Goal: Information Seeking & Learning: Compare options

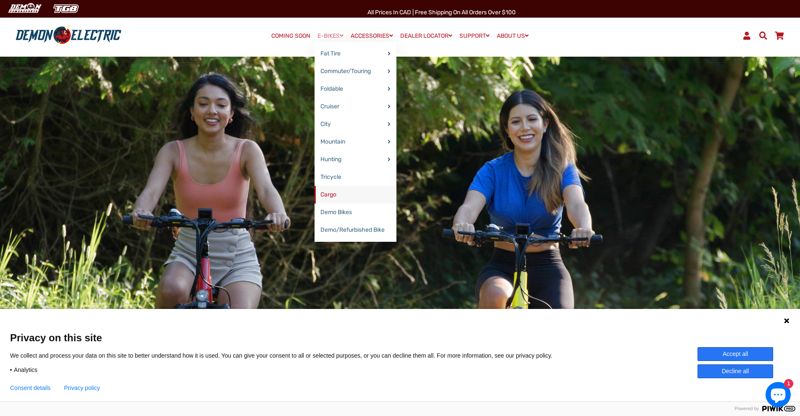
click at [330, 196] on link "Cargo" at bounding box center [355, 195] width 82 height 18
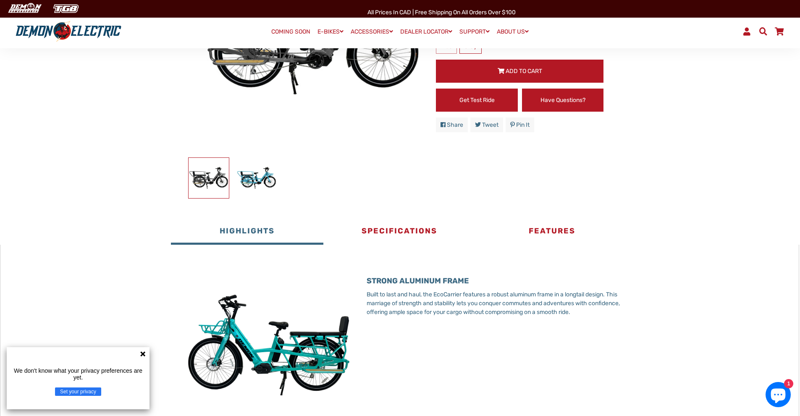
scroll to position [210, 0]
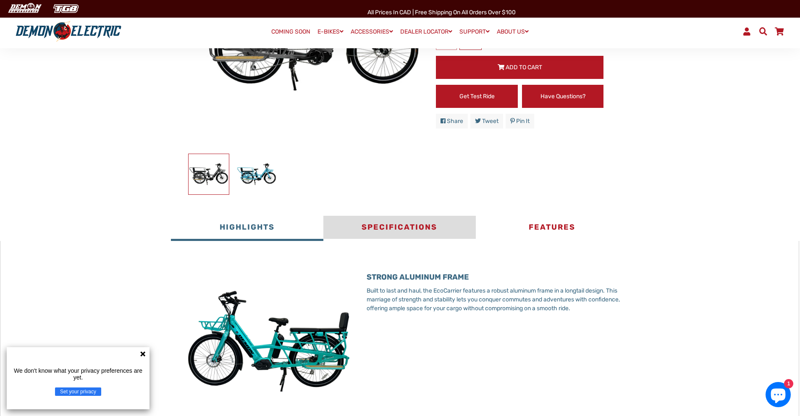
click at [393, 225] on button "Specifications" at bounding box center [399, 228] width 152 height 25
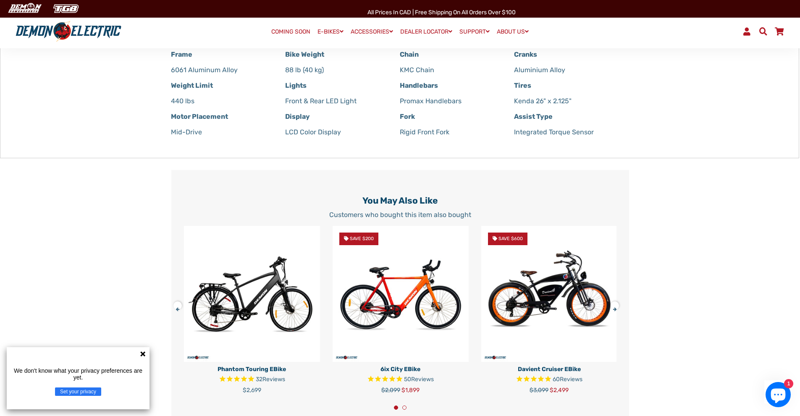
scroll to position [336, 0]
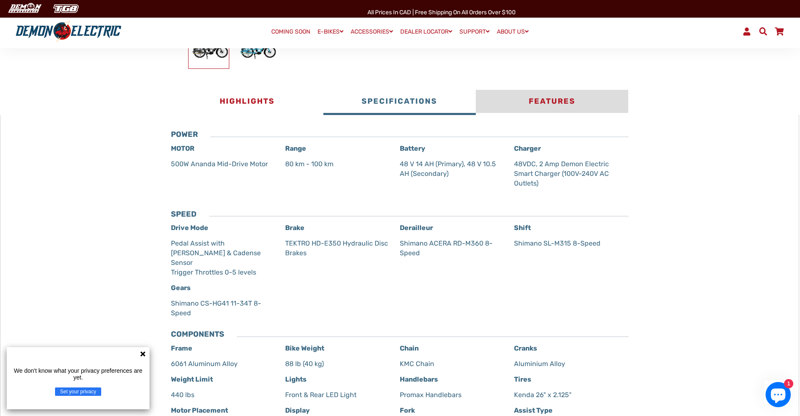
click at [556, 99] on button "Features" at bounding box center [552, 102] width 152 height 25
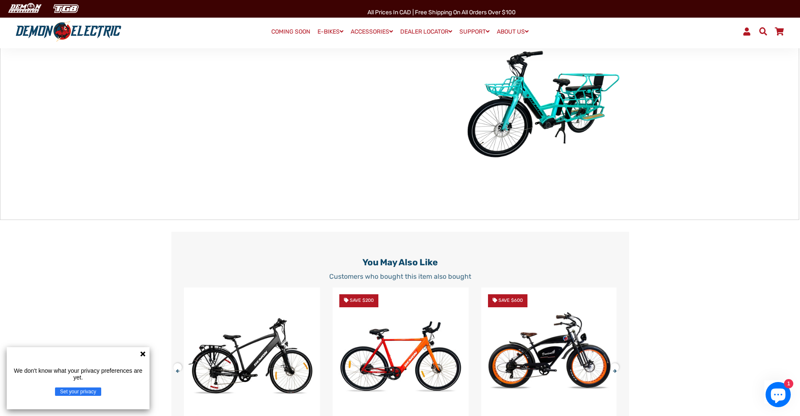
scroll to position [294, 0]
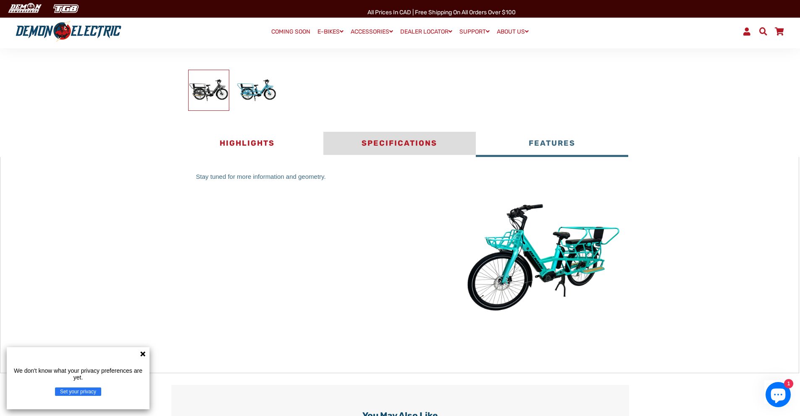
click at [394, 150] on button "Specifications" at bounding box center [399, 144] width 152 height 25
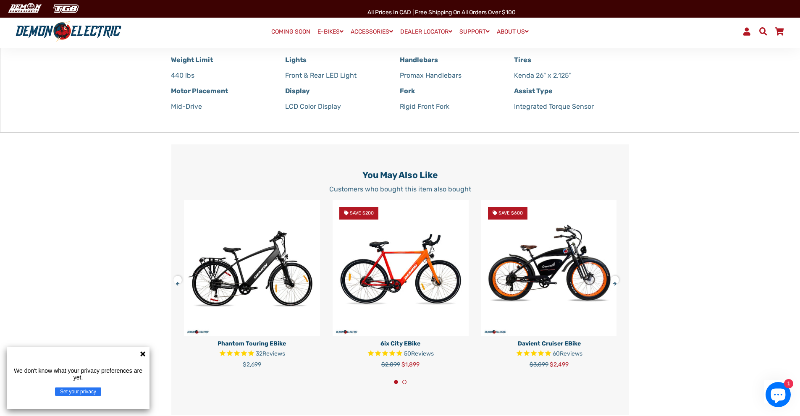
scroll to position [672, 0]
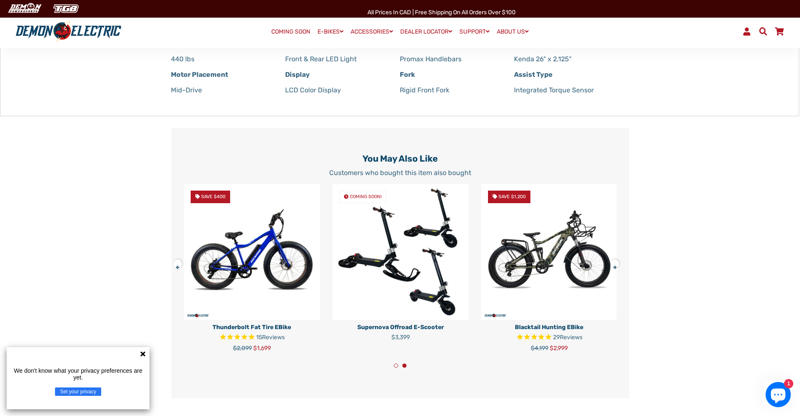
click at [177, 258] on button at bounding box center [180, 262] width 15 height 15
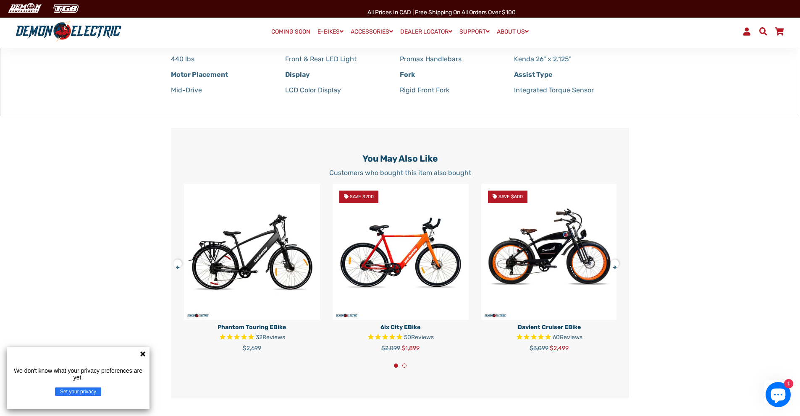
click at [559, 240] on img at bounding box center [549, 252] width 136 height 136
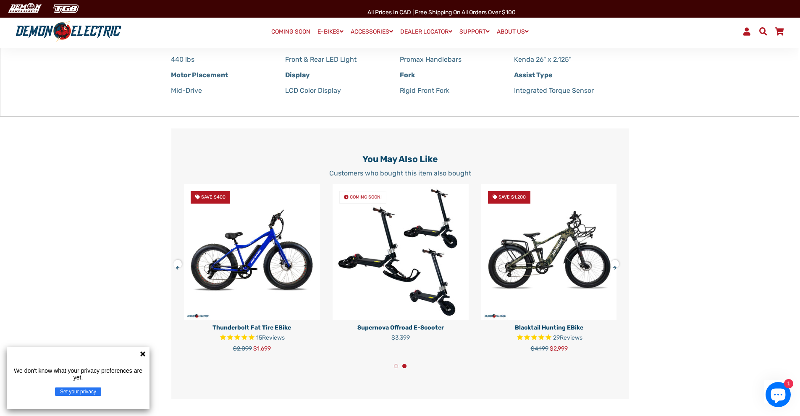
scroll to position [419, 0]
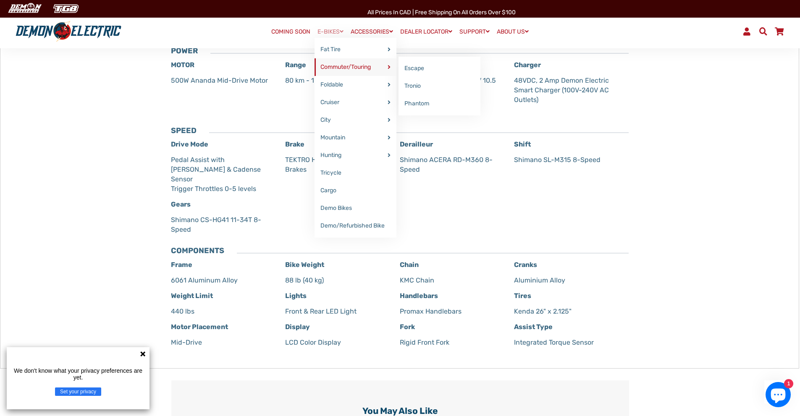
click at [349, 65] on link "Commuter/Touring" at bounding box center [355, 67] width 82 height 18
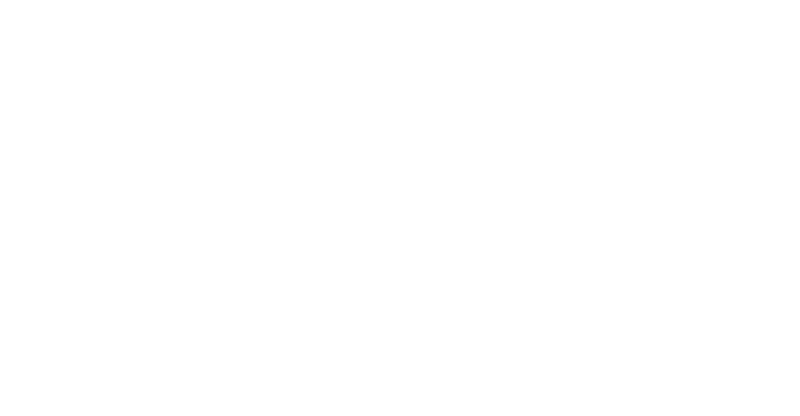
select select "******"
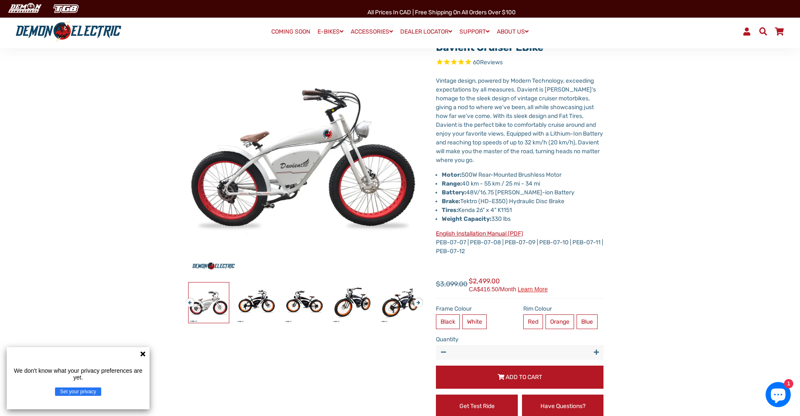
scroll to position [84, 0]
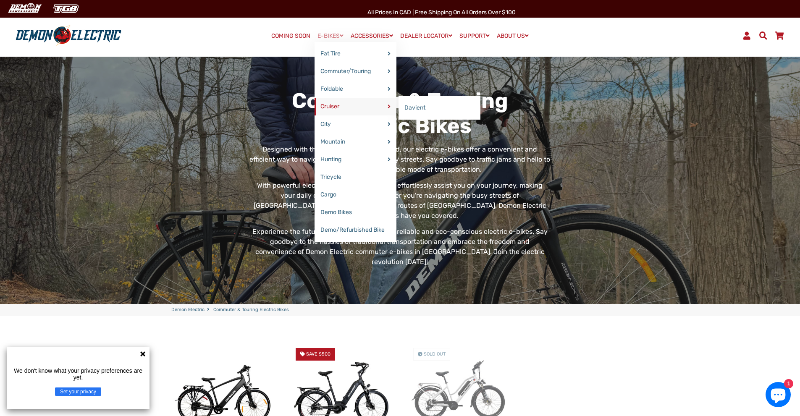
click at [332, 106] on link "Cruiser" at bounding box center [355, 107] width 82 height 18
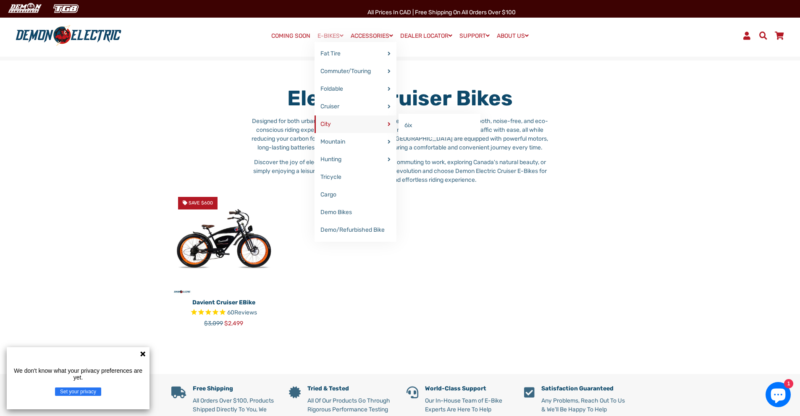
click at [322, 123] on link "City" at bounding box center [355, 124] width 82 height 18
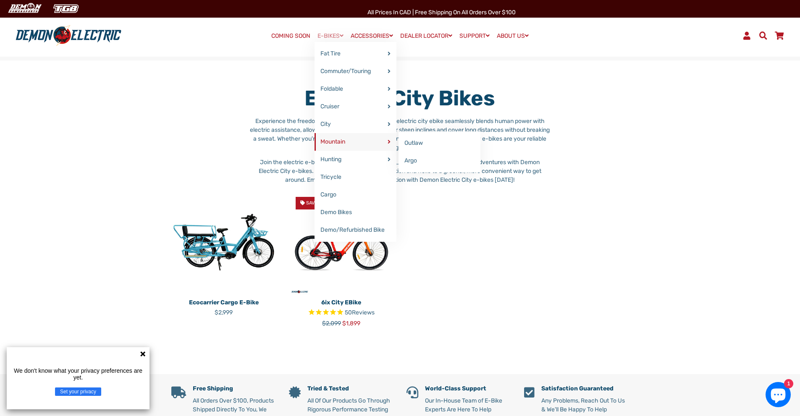
click at [342, 141] on link "Mountain" at bounding box center [355, 142] width 82 height 18
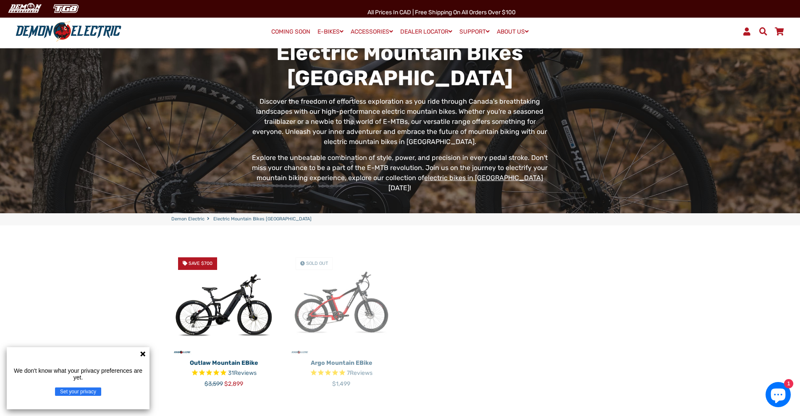
scroll to position [84, 0]
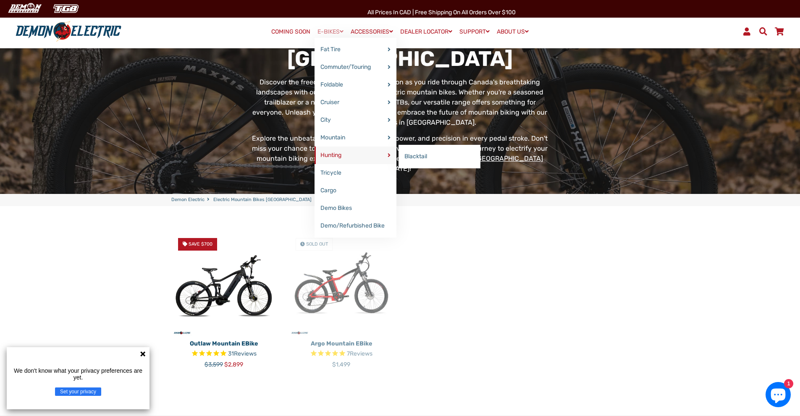
click at [328, 153] on link "Hunting" at bounding box center [355, 155] width 82 height 18
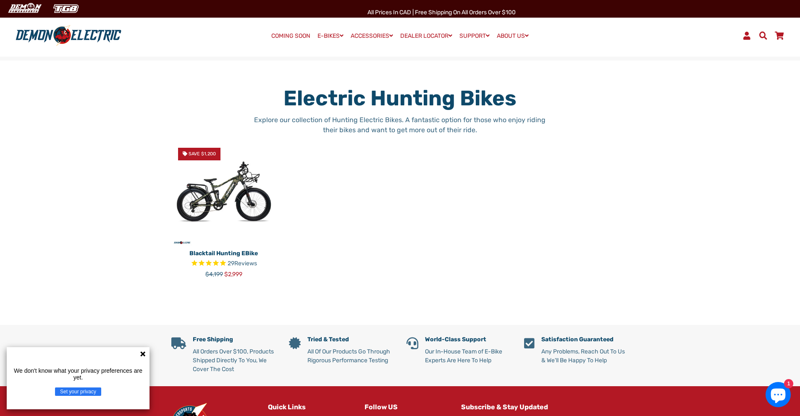
click at [235, 188] on img at bounding box center [223, 193] width 105 height 105
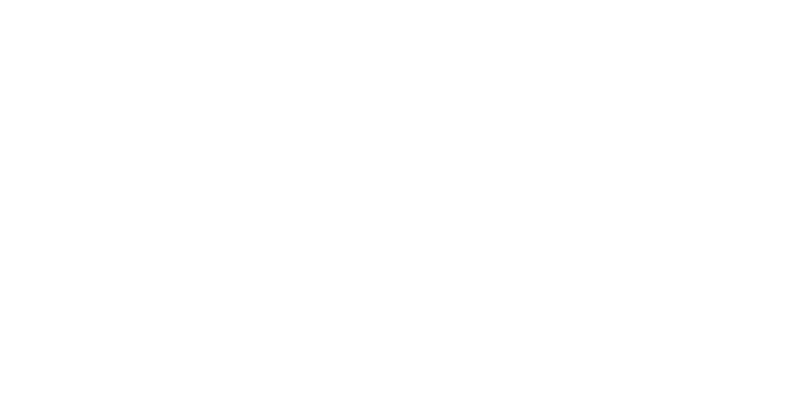
select select "******"
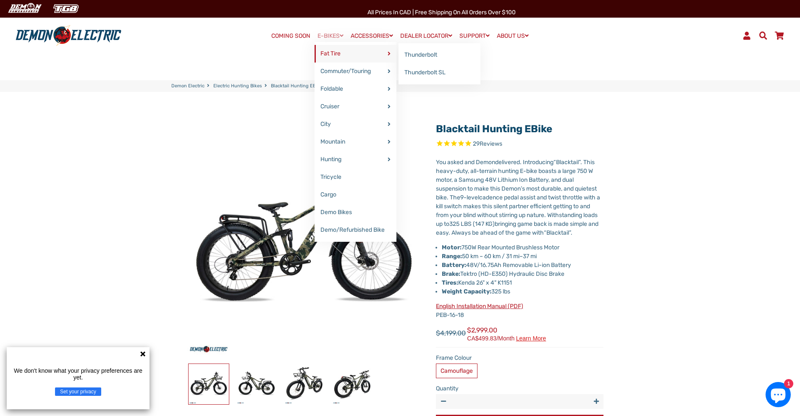
click at [321, 49] on link "Fat Tire" at bounding box center [355, 54] width 82 height 18
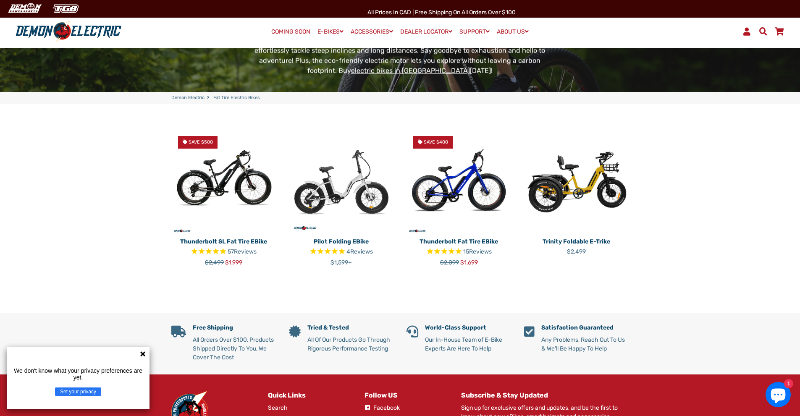
scroll to position [168, 0]
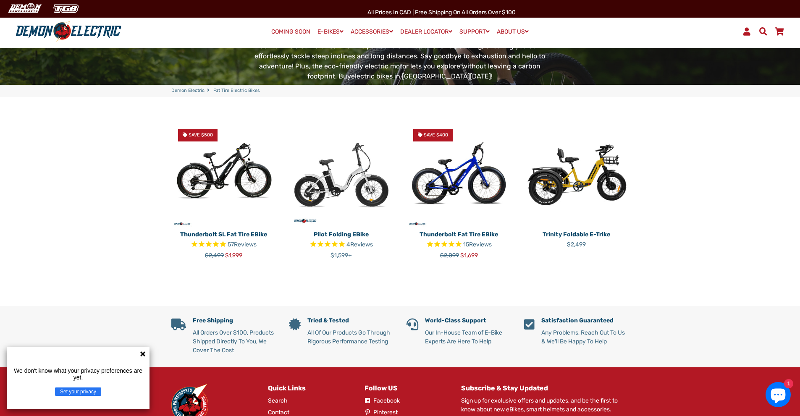
click at [347, 230] on p "Pilot Folding eBike" at bounding box center [341, 234] width 105 height 9
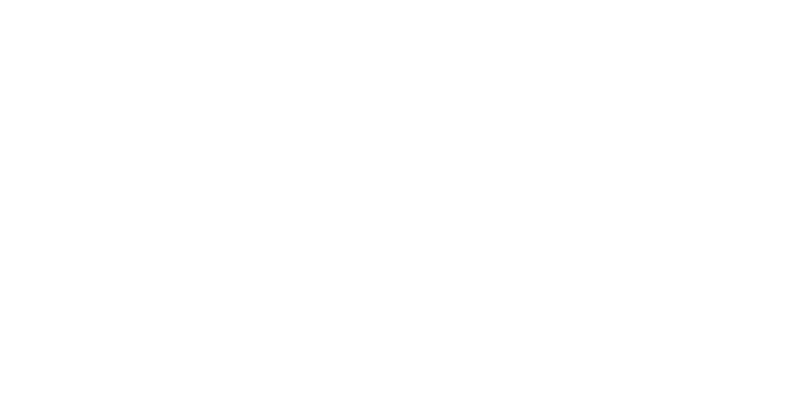
select select "******"
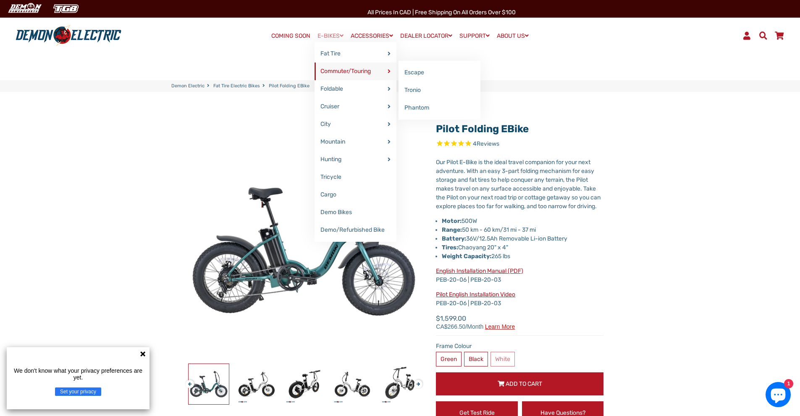
click at [332, 73] on link "Commuter/Touring" at bounding box center [355, 72] width 82 height 18
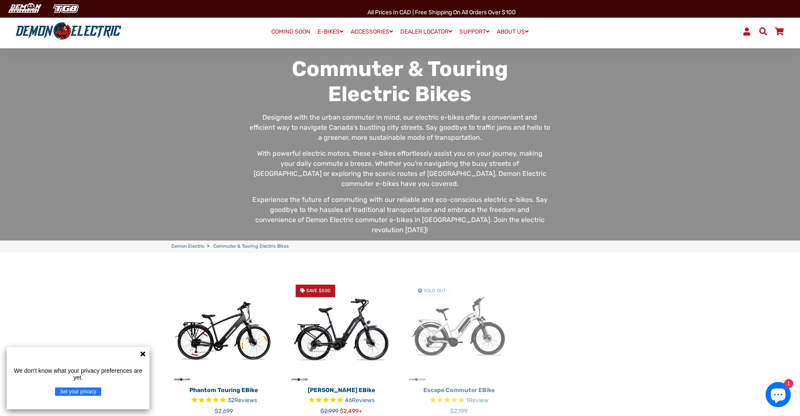
scroll to position [168, 0]
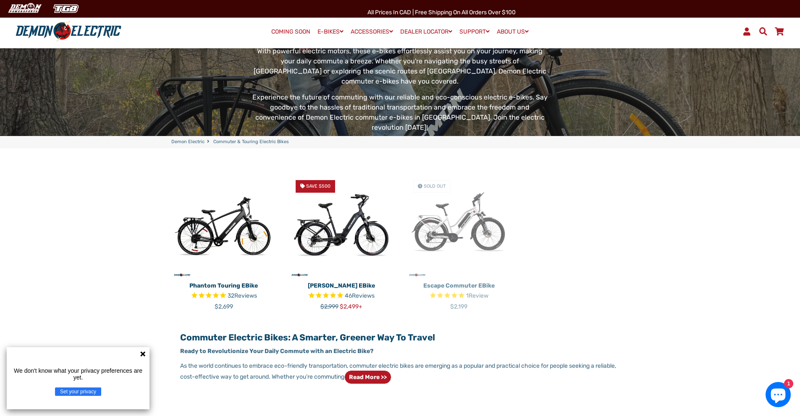
click at [444, 207] on img at bounding box center [458, 225] width 105 height 105
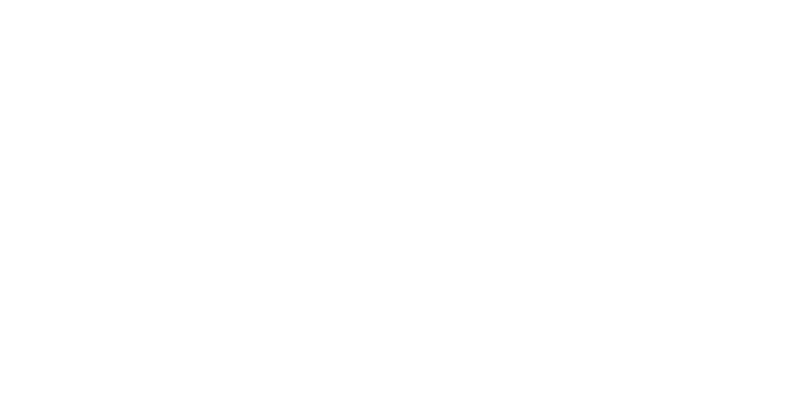
select select "******"
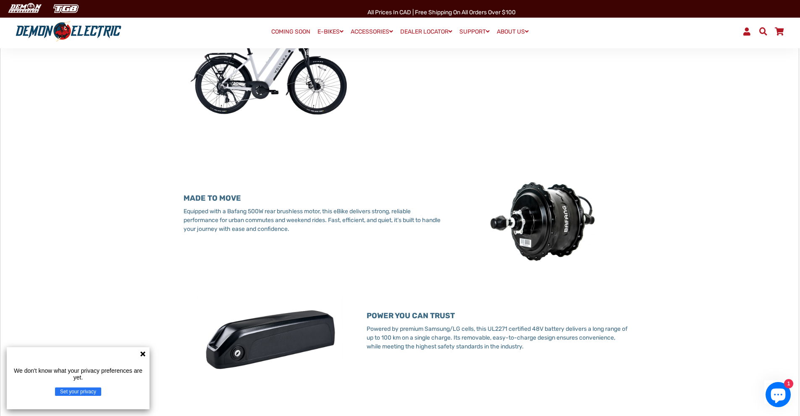
scroll to position [454, 0]
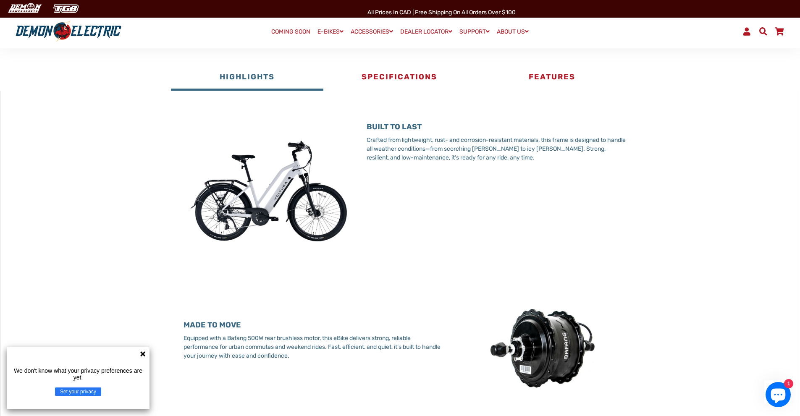
click at [284, 34] on link "COMING SOON" at bounding box center [290, 32] width 45 height 12
